Goal: Task Accomplishment & Management: Manage account settings

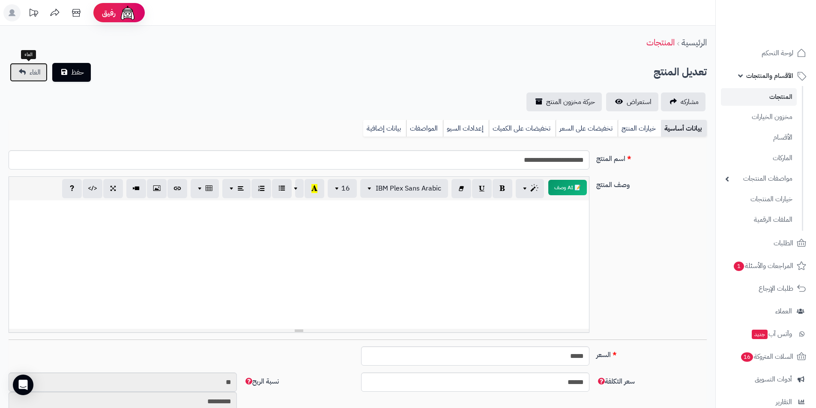
drag, startPoint x: 0, startPoint y: 0, endPoint x: 26, endPoint y: 78, distance: 82.2
click at [26, 78] on link "الغاء" at bounding box center [29, 72] width 38 height 19
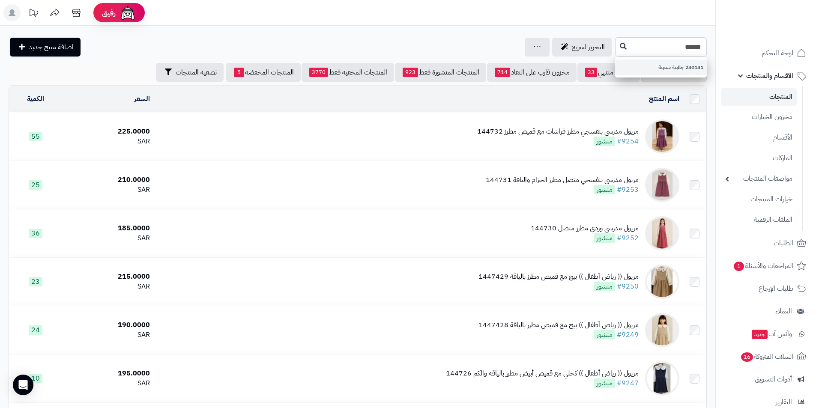
type input "******"
click at [653, 73] on link "240141 جلابية شعبية" at bounding box center [661, 68] width 92 height 16
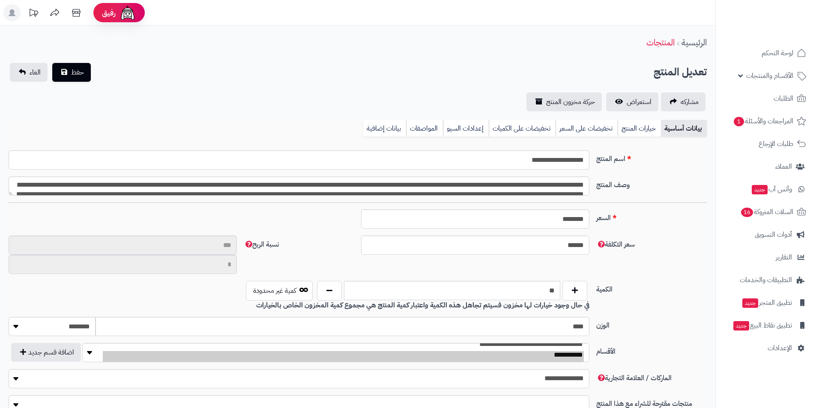
scroll to position [231, 0]
type input "**"
type input "**********"
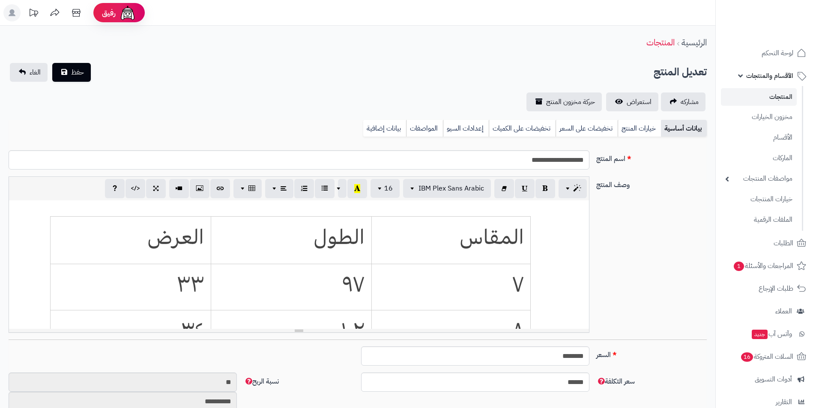
type input "******"
click at [629, 129] on link "خيارات المنتج" at bounding box center [638, 128] width 43 height 17
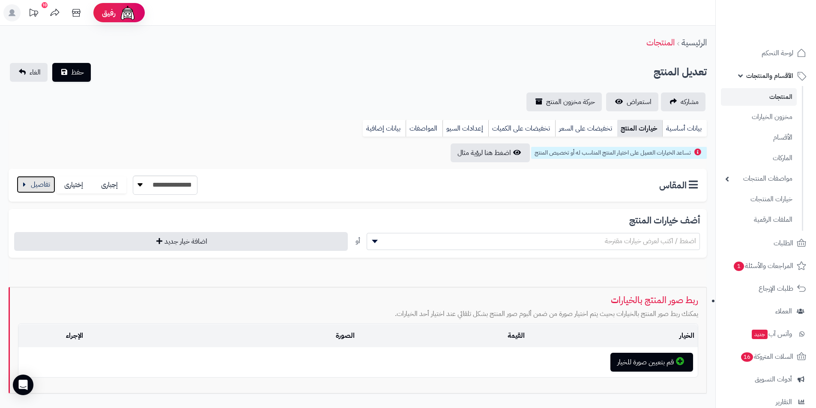
click at [36, 181] on button "button" at bounding box center [36, 184] width 39 height 17
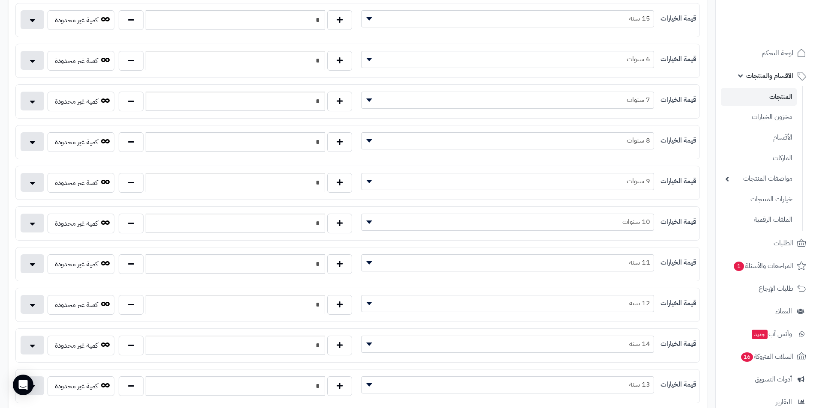
scroll to position [214, 0]
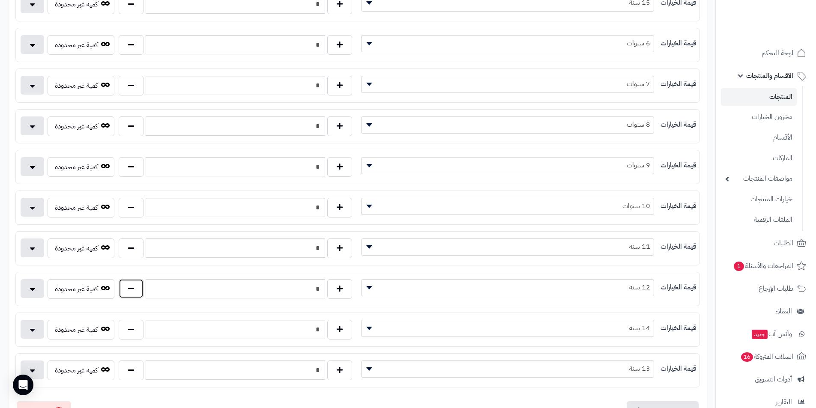
click at [136, 286] on button "button" at bounding box center [131, 289] width 25 height 20
type input "*"
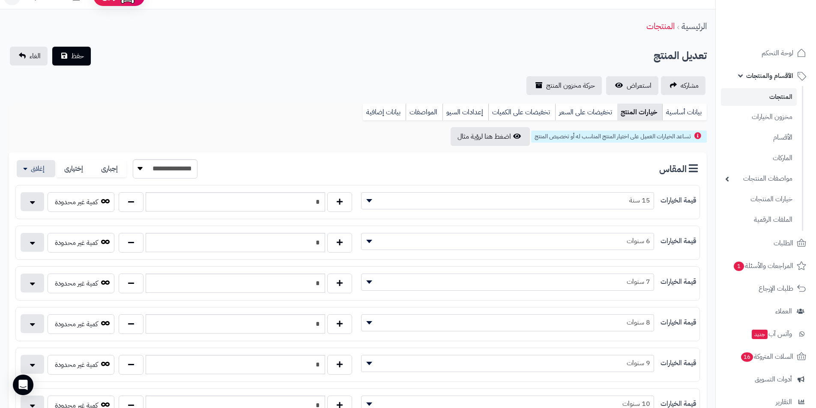
scroll to position [0, 0]
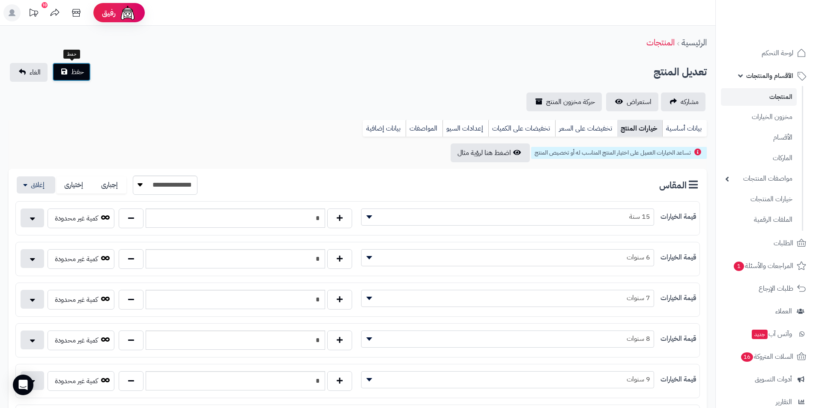
click at [79, 79] on button "حفظ" at bounding box center [71, 72] width 39 height 19
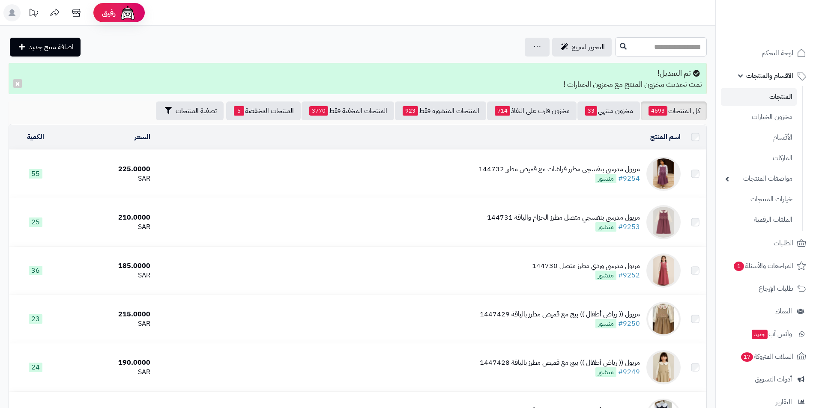
click at [621, 53] on input "text" at bounding box center [661, 46] width 92 height 19
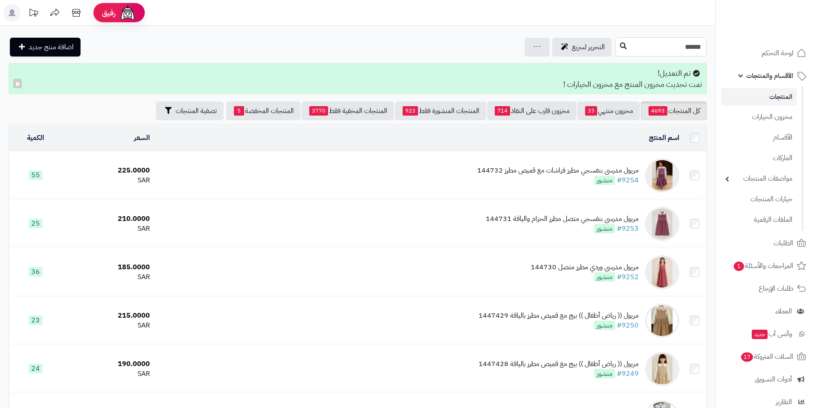
type input "******"
click at [620, 46] on icon at bounding box center [623, 45] width 7 height 7
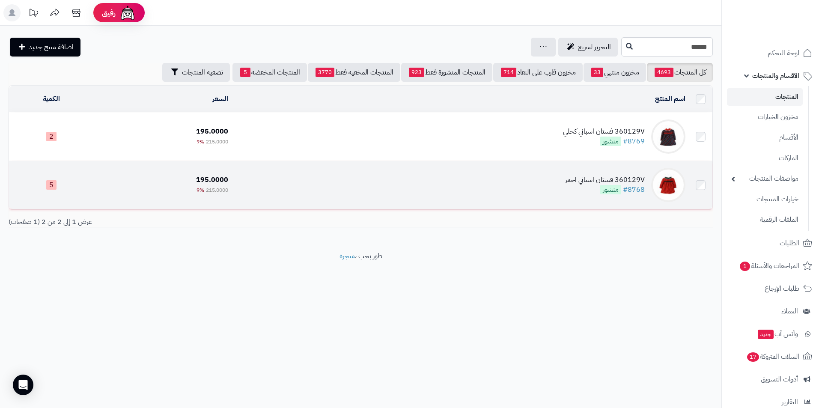
click at [530, 178] on td "360129V فستان اسباني احمر #8768 منشور" at bounding box center [460, 185] width 457 height 48
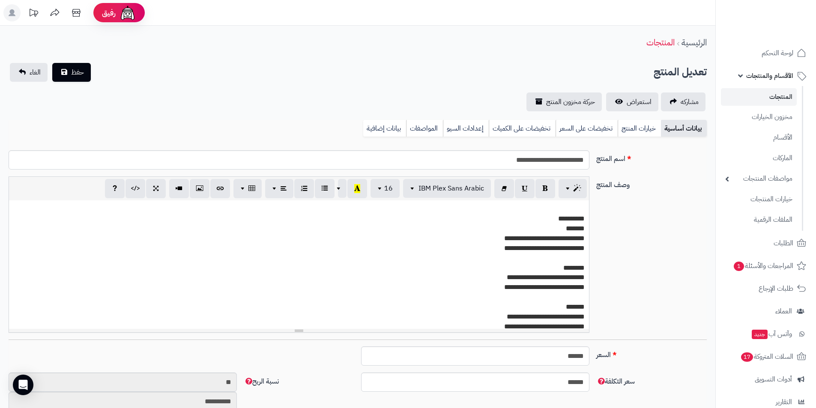
scroll to position [156, 0]
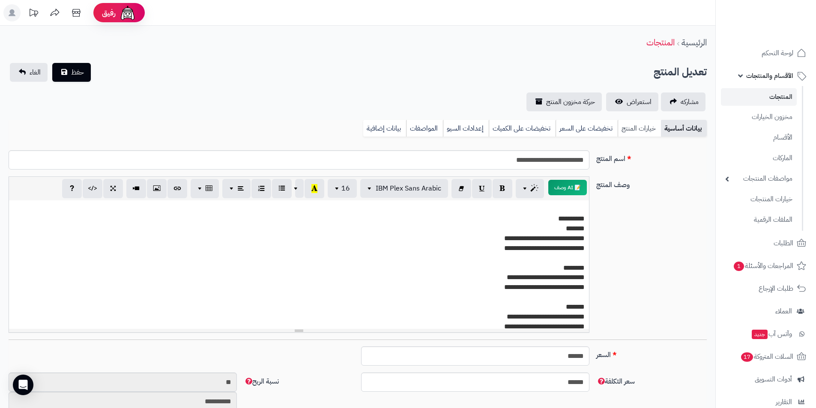
click at [633, 134] on link "خيارات المنتج" at bounding box center [638, 128] width 43 height 17
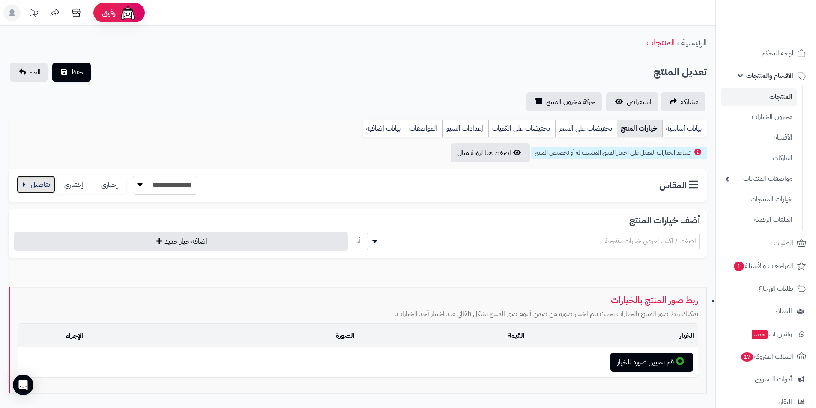
click at [49, 189] on button "button" at bounding box center [36, 184] width 39 height 17
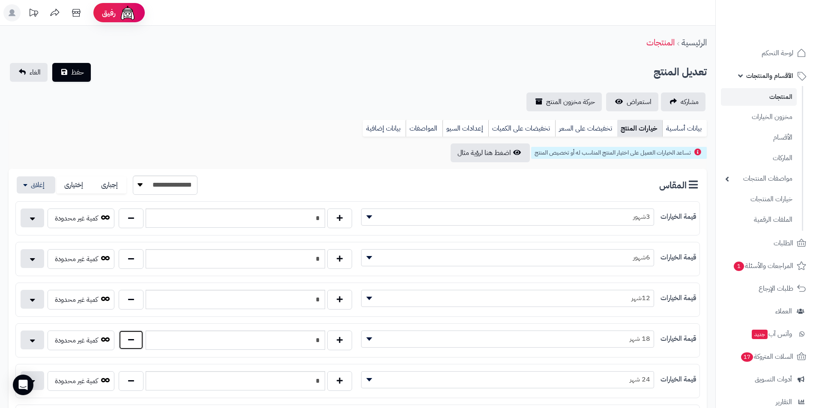
click at [125, 342] on button "button" at bounding box center [131, 340] width 25 height 20
type input "*"
click at [73, 73] on span "حفظ" at bounding box center [77, 72] width 13 height 10
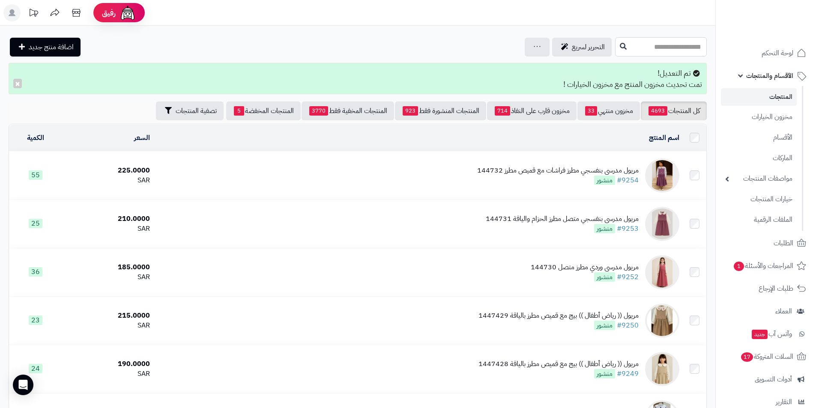
click at [616, 44] on input "text" at bounding box center [661, 46] width 92 height 19
type input "******"
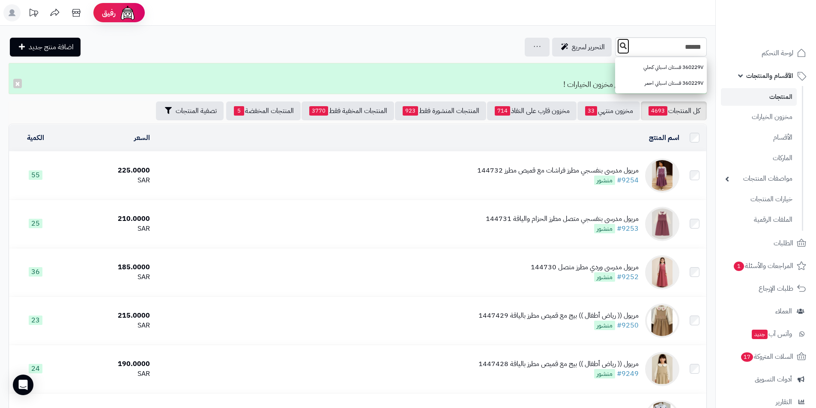
click at [620, 45] on icon at bounding box center [623, 45] width 7 height 7
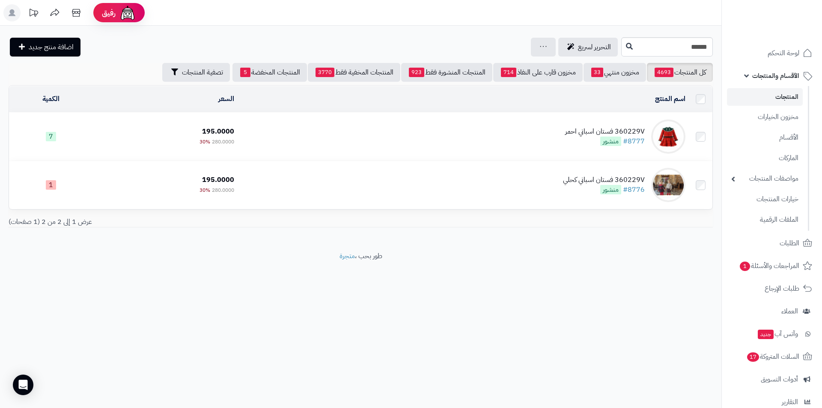
click at [602, 131] on div "360229V فستان اسباني احمر" at bounding box center [605, 132] width 80 height 10
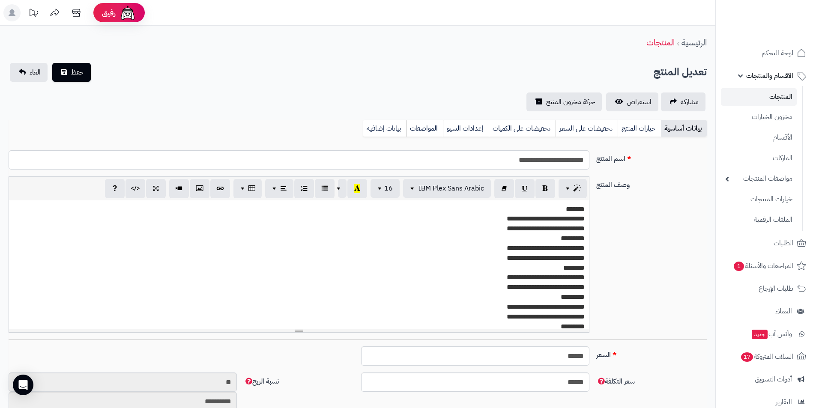
scroll to position [156, 0]
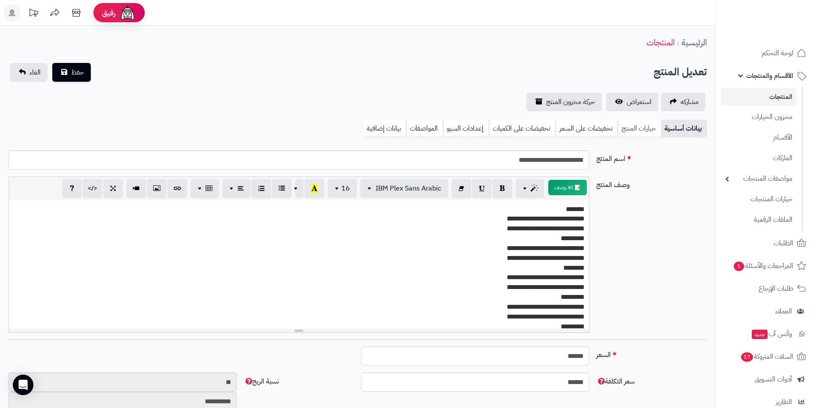
click at [629, 135] on link "خيارات المنتج" at bounding box center [638, 128] width 43 height 17
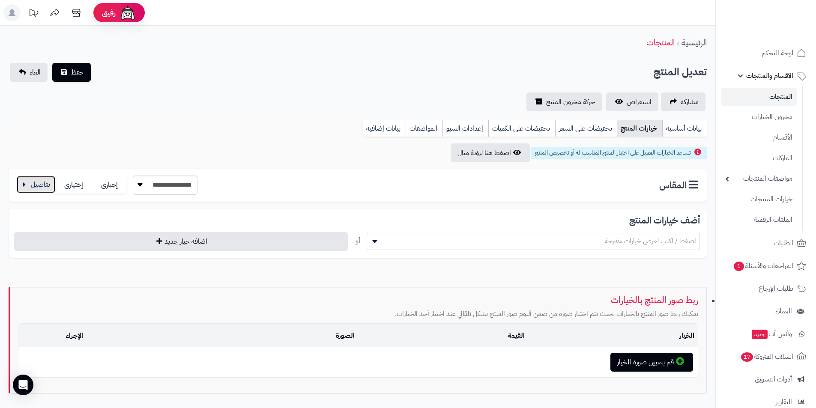
click at [29, 193] on button "button" at bounding box center [36, 184] width 39 height 17
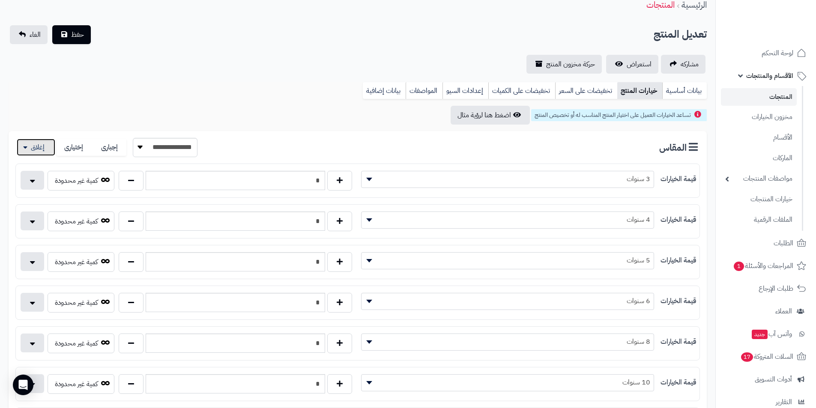
scroll to position [43, 0]
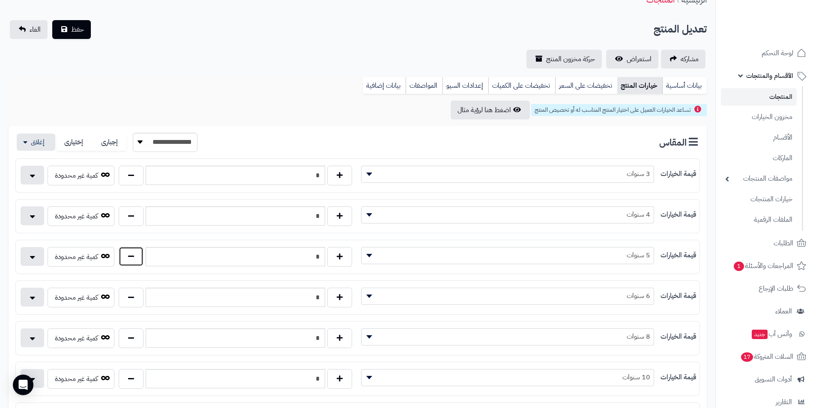
click at [132, 257] on button "button" at bounding box center [131, 257] width 25 height 20
type input "*"
click at [75, 37] on button "حفظ" at bounding box center [71, 29] width 39 height 19
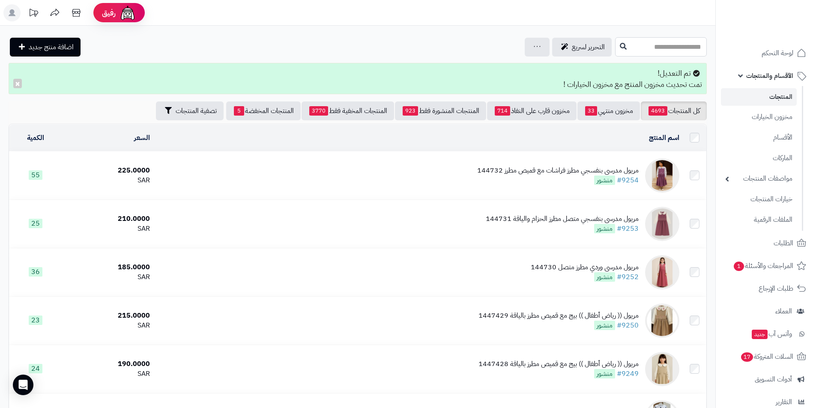
click at [634, 54] on input "text" at bounding box center [661, 46] width 92 height 19
type input "******"
click at [647, 69] on link "360239V فستان اسباني فوشي" at bounding box center [661, 68] width 92 height 16
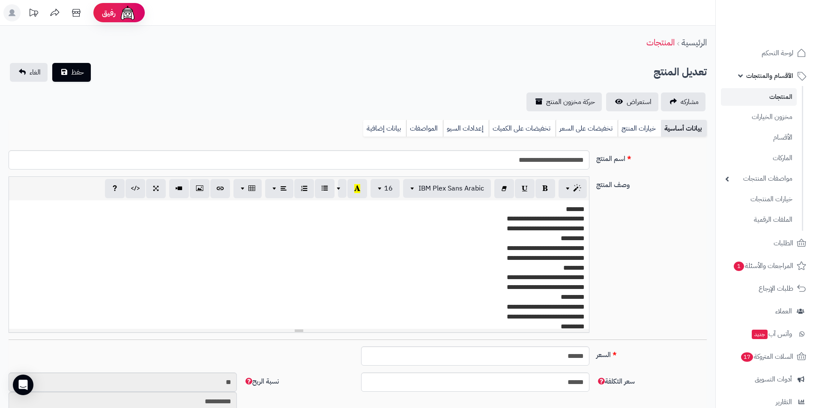
scroll to position [156, 0]
click at [643, 125] on link "خيارات المنتج" at bounding box center [638, 128] width 43 height 17
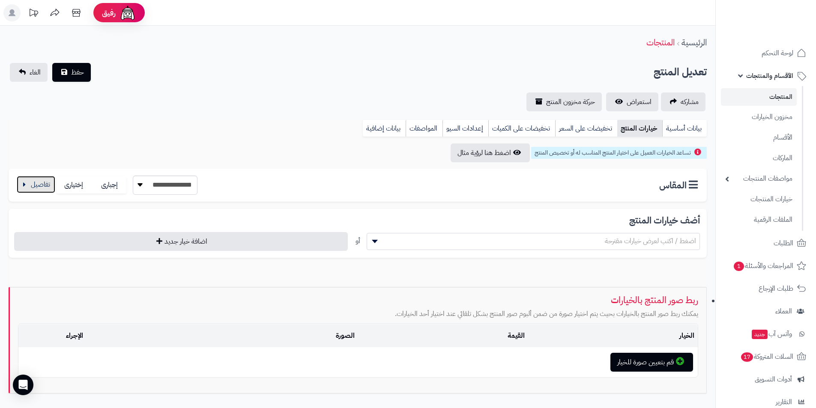
click at [30, 182] on button "button" at bounding box center [36, 184] width 39 height 17
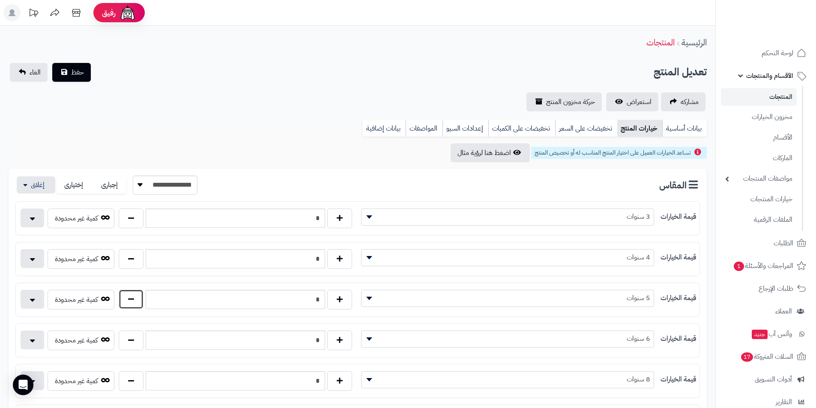
click at [141, 302] on button "button" at bounding box center [131, 299] width 25 height 20
type input "*"
click at [77, 78] on button "حفظ" at bounding box center [71, 72] width 39 height 19
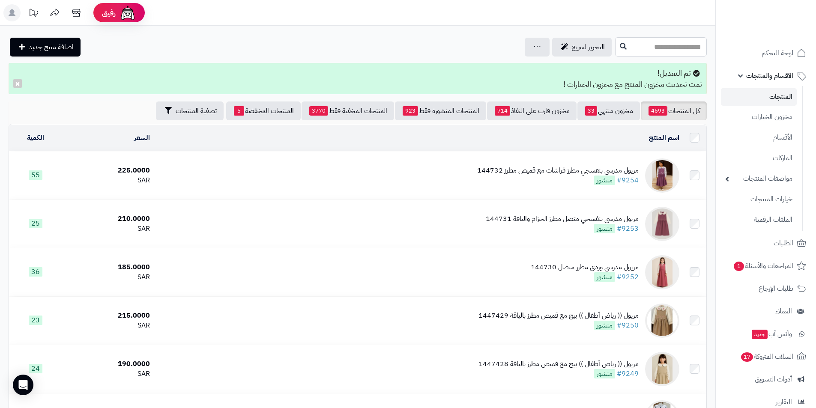
click at [665, 49] on input "text" at bounding box center [661, 46] width 92 height 19
type input "******"
click at [668, 68] on link "360139V فستان اسباني فوشي" at bounding box center [661, 68] width 92 height 16
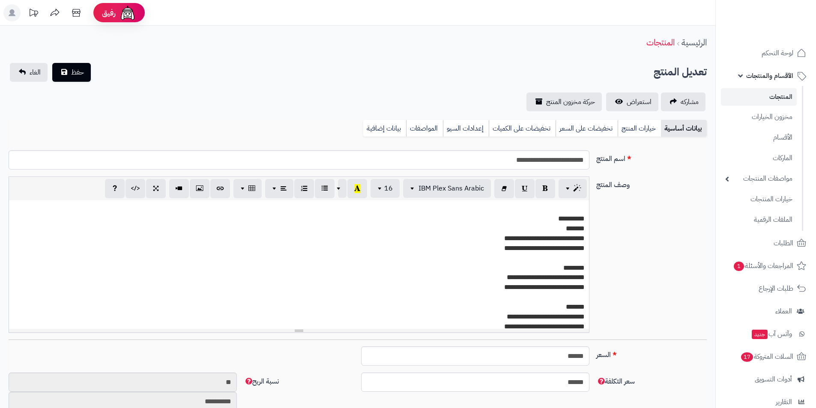
scroll to position [156, 0]
click at [635, 127] on link "خيارات المنتج" at bounding box center [638, 128] width 43 height 17
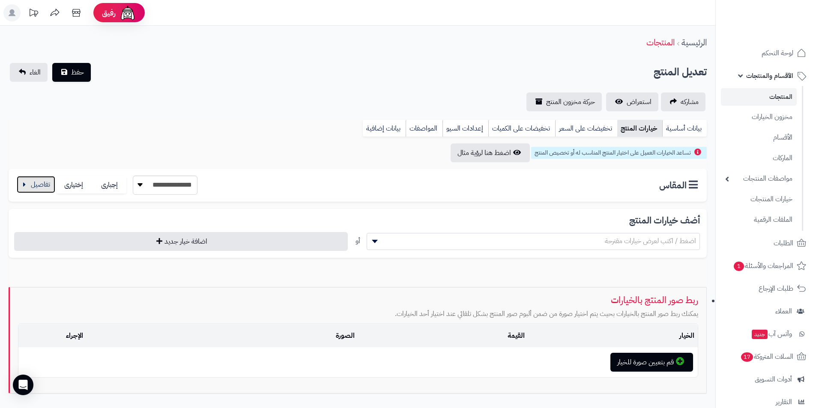
click at [40, 184] on button "button" at bounding box center [36, 184] width 39 height 17
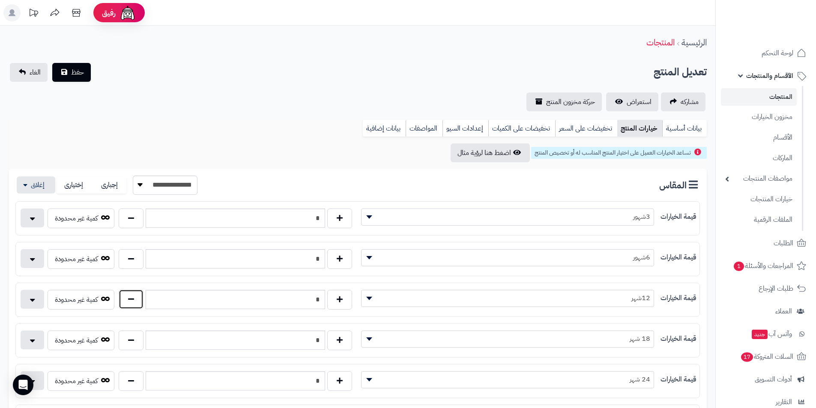
click at [137, 298] on button "button" at bounding box center [131, 299] width 25 height 20
type input "*"
click at [72, 74] on span "حفظ" at bounding box center [77, 72] width 13 height 10
